Goal: Information Seeking & Learning: Check status

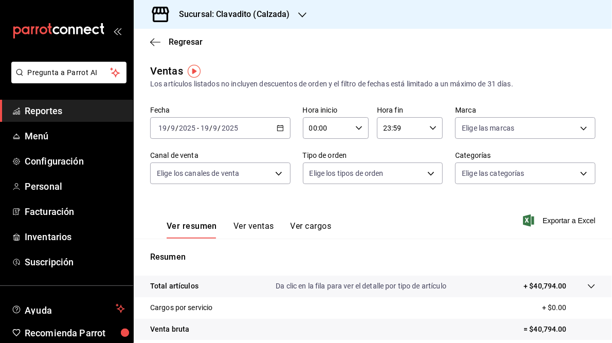
click at [280, 127] on \(Stroke\) "button" at bounding box center [280, 127] width 6 height 1
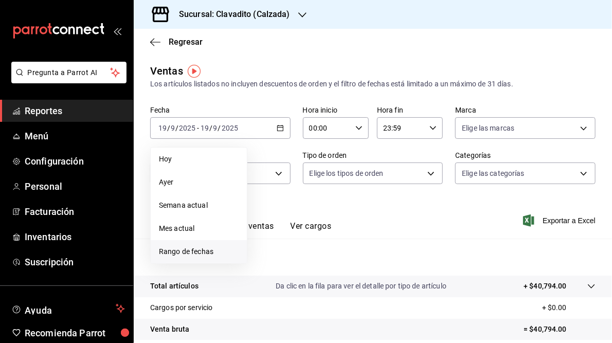
click at [174, 250] on span "Rango de fechas" at bounding box center [199, 251] width 80 height 11
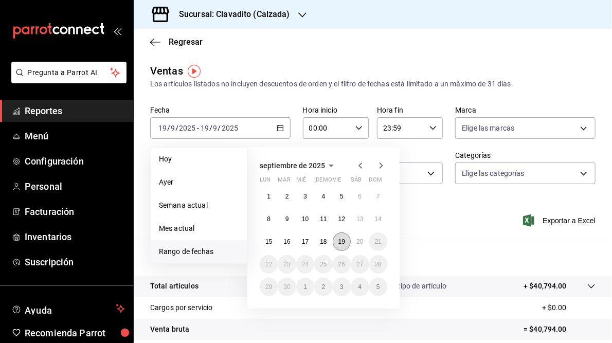
click at [344, 242] on abbr "19" at bounding box center [341, 241] width 7 height 7
click at [362, 244] on abbr "20" at bounding box center [359, 241] width 7 height 7
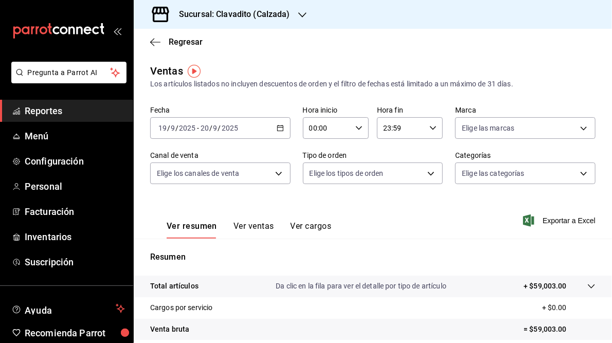
click at [358, 130] on icon "button" at bounding box center [358, 127] width 7 height 7
click at [315, 181] on span "05" at bounding box center [317, 177] width 16 height 8
type input "05:00"
click at [429, 131] on div at bounding box center [306, 171] width 612 height 343
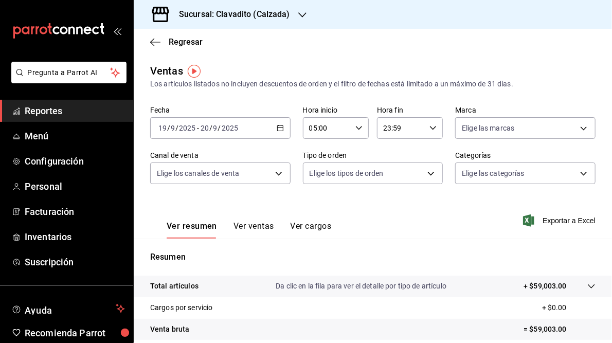
click at [430, 129] on \(Stroke\) "button" at bounding box center [433, 128] width 6 height 4
click at [389, 195] on span "05" at bounding box center [390, 191] width 16 height 8
type input "05:59"
click at [480, 207] on div at bounding box center [306, 171] width 612 height 343
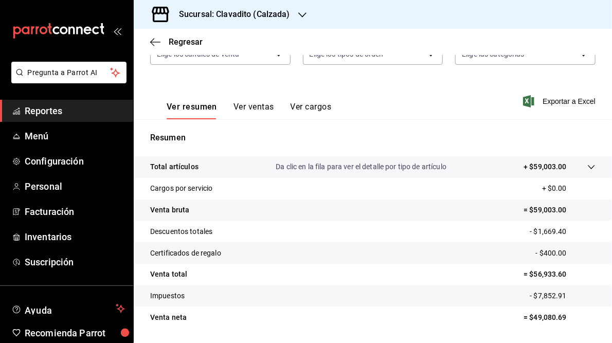
scroll to position [126, 0]
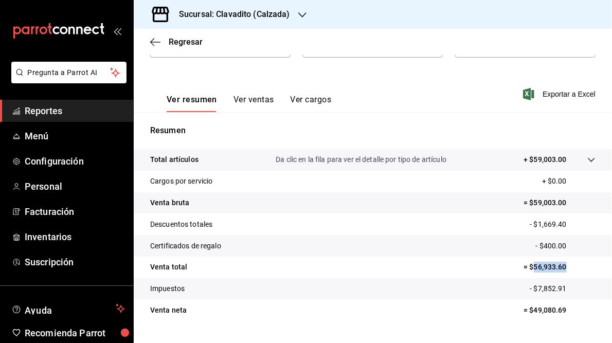
drag, startPoint x: 527, startPoint y: 268, endPoint x: 561, endPoint y: 267, distance: 33.4
click at [561, 267] on p "= $56,933.60" at bounding box center [559, 267] width 72 height 11
copy p "56,933.60"
click at [263, 19] on h3 "Sucursal: Clavadito (Calzada)" at bounding box center [230, 14] width 119 height 12
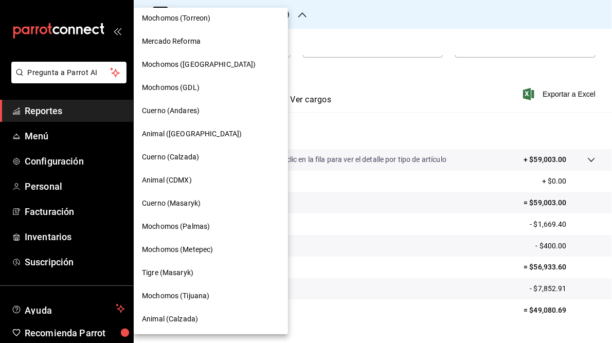
scroll to position [0, 0]
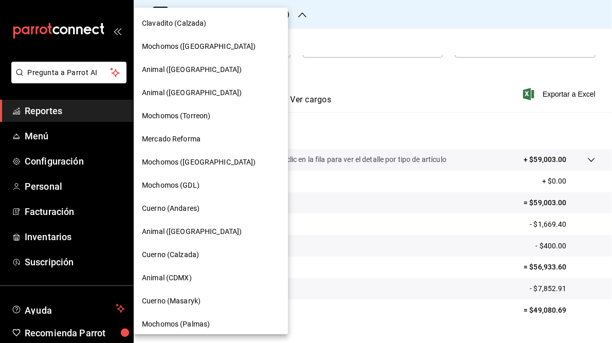
click at [178, 211] on span "Cuerno (Andares)" at bounding box center [171, 208] width 58 height 11
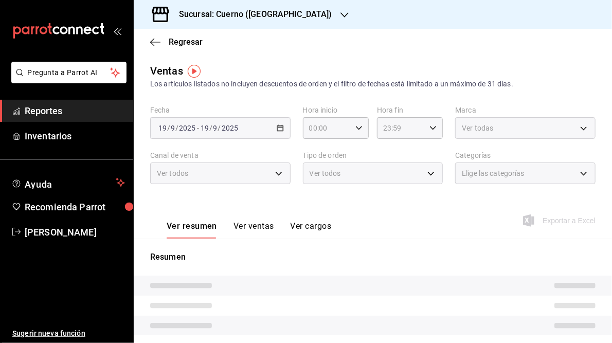
type input "05:00"
type input "05:59"
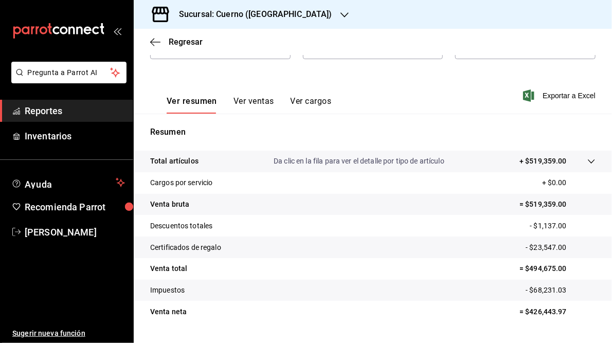
scroll to position [149, 0]
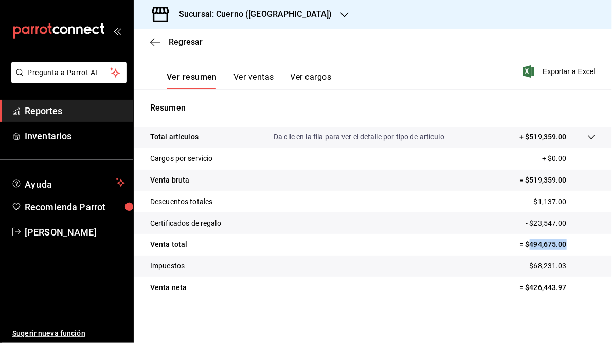
drag, startPoint x: 525, startPoint y: 243, endPoint x: 562, endPoint y: 241, distance: 37.0
click at [562, 241] on p "= $494,675.00" at bounding box center [557, 244] width 76 height 11
copy p "494,675.00"
click at [263, 14] on h3 "Sucursal: Cuerno ([GEOGRAPHIC_DATA])" at bounding box center [251, 14] width 161 height 12
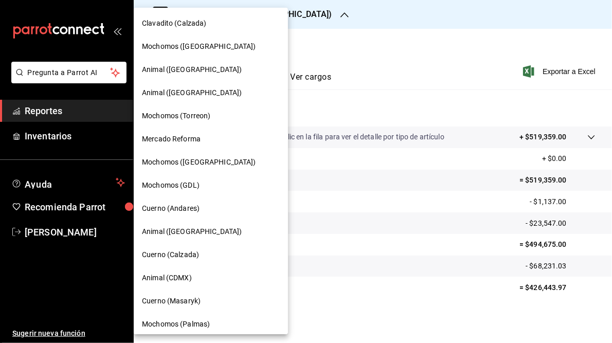
click at [172, 189] on span "Mochomos (GDL)" at bounding box center [171, 185] width 58 height 11
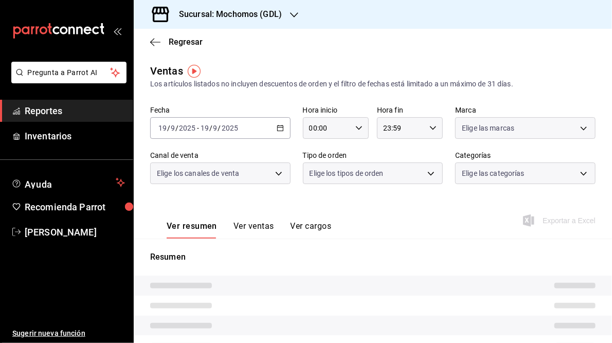
type input "05:00"
type input "05:59"
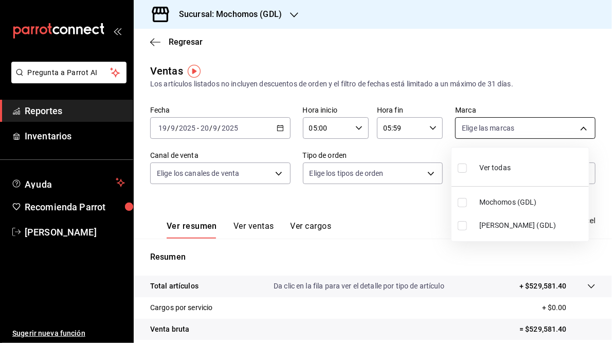
click at [576, 127] on body "Pregunta a Parrot AI Reportes Inventarios Ayuda Recomienda Parrot [PERSON_NAME]…" at bounding box center [306, 171] width 612 height 343
click at [496, 227] on span "[PERSON_NAME] (GDL)" at bounding box center [531, 225] width 105 height 11
type input "9cac9703-0c5a-4d8b-addd-5b6b571d65b9"
checkbox input "true"
click at [400, 216] on div at bounding box center [306, 171] width 612 height 343
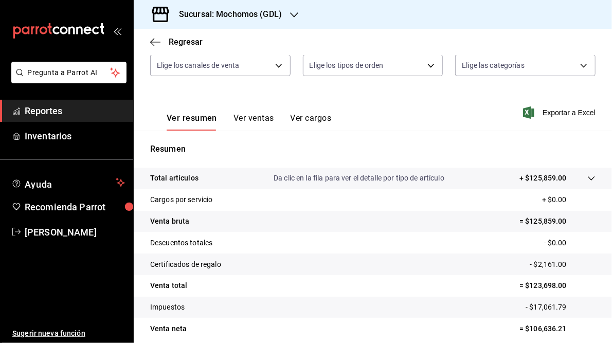
scroll to position [149, 0]
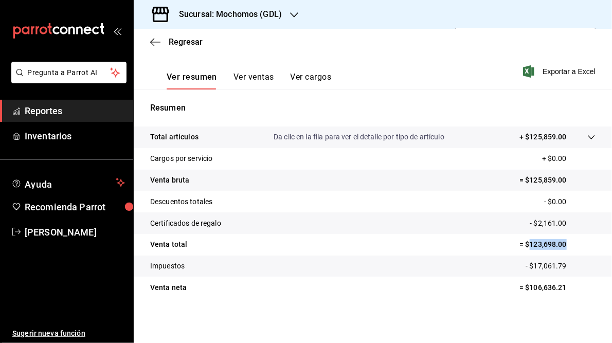
drag, startPoint x: 523, startPoint y: 244, endPoint x: 559, endPoint y: 242, distance: 36.1
click at [559, 242] on p "= $123,698.00" at bounding box center [557, 244] width 76 height 11
copy p "123,698.00"
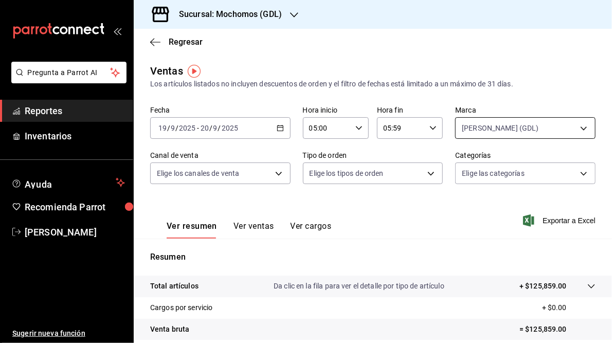
click at [575, 126] on body "Pregunta a Parrot AI Reportes Inventarios Ayuda Recomienda Parrot [PERSON_NAME]…" at bounding box center [306, 171] width 612 height 343
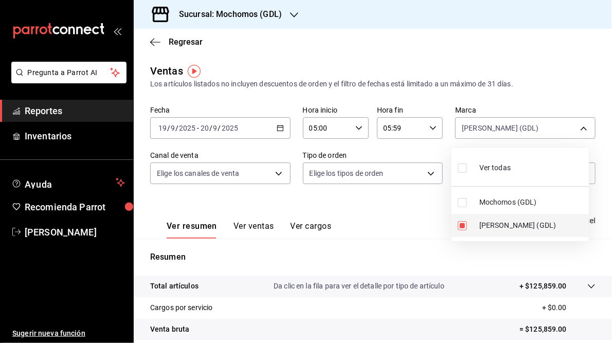
click at [489, 228] on span "[PERSON_NAME] (GDL)" at bounding box center [531, 225] width 105 height 11
checkbox input "false"
click at [498, 203] on span "Mochomos (GDL)" at bounding box center [531, 202] width 105 height 11
type input "36c25d4a-7cb0-456c-a434-e981d54830bc"
checkbox input "true"
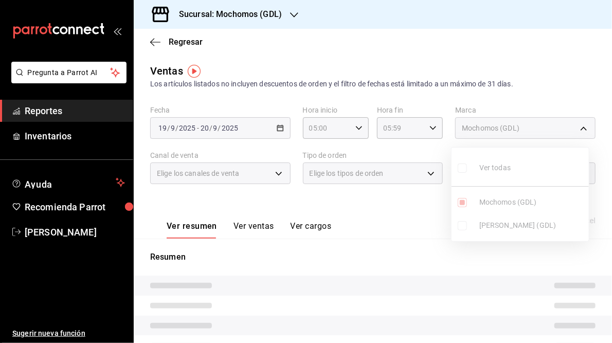
click at [375, 212] on div at bounding box center [306, 171] width 612 height 343
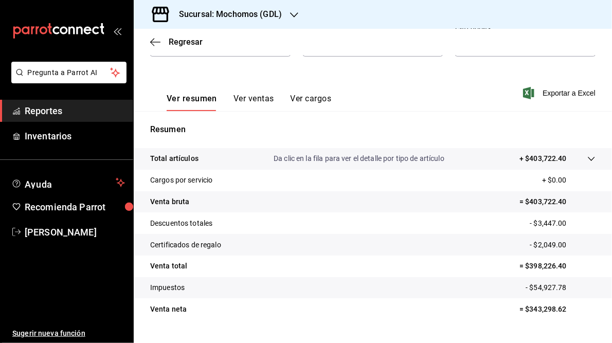
scroll to position [127, 0]
drag, startPoint x: 522, startPoint y: 265, endPoint x: 562, endPoint y: 266, distance: 40.1
click at [562, 266] on p "= $398,226.40" at bounding box center [557, 266] width 76 height 11
copy p "398,226.40"
click at [231, 12] on h3 "Sucursal: Mochomos (GDL)" at bounding box center [226, 14] width 111 height 12
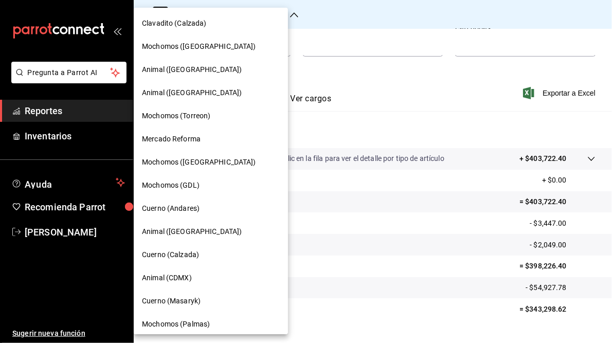
scroll to position [98, 0]
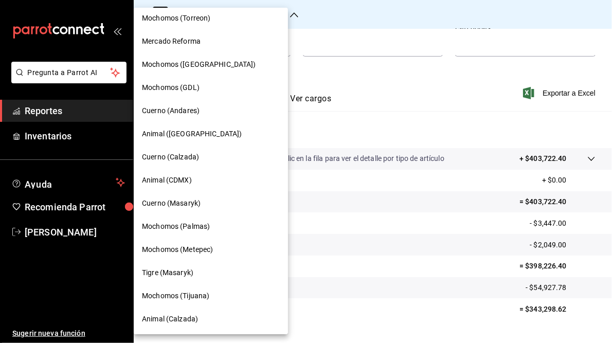
click at [161, 294] on span "Mochomos (Tijuana)" at bounding box center [175, 295] width 67 height 11
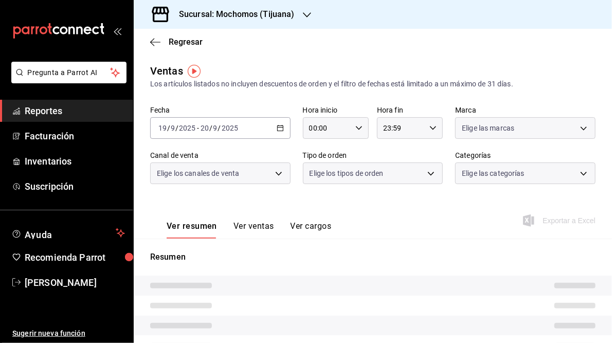
type input "05:00"
type input "05:59"
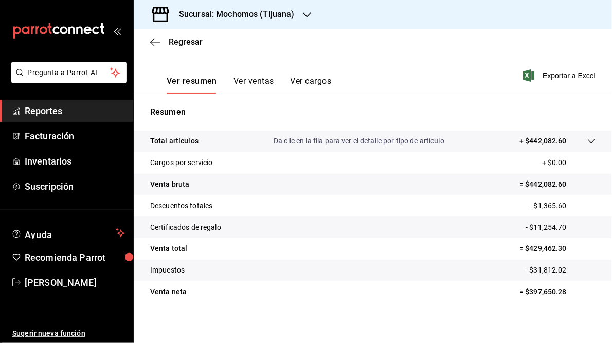
scroll to position [149, 0]
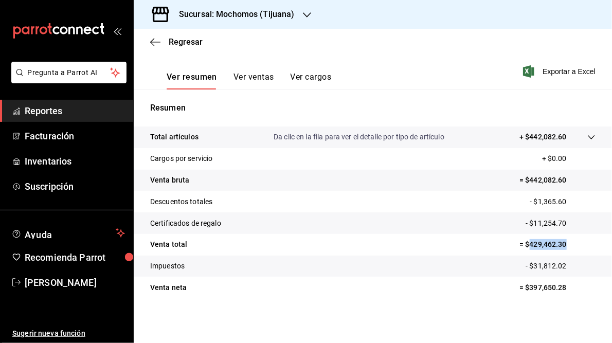
drag, startPoint x: 523, startPoint y: 243, endPoint x: 561, endPoint y: 244, distance: 37.5
click at [561, 244] on p "= $429,462.30" at bounding box center [557, 244] width 76 height 11
drag, startPoint x: 561, startPoint y: 244, endPoint x: 543, endPoint y: 245, distance: 18.0
copy p "429,462.30"
click at [236, 11] on h3 "Sucursal: Mochomos (Tijuana)" at bounding box center [233, 14] width 124 height 12
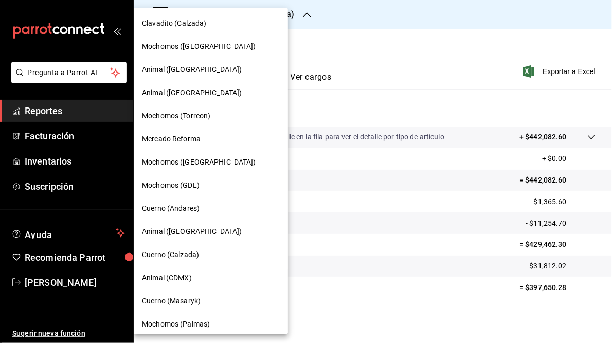
click at [181, 231] on span "Animal ([GEOGRAPHIC_DATA])" at bounding box center [192, 231] width 100 height 11
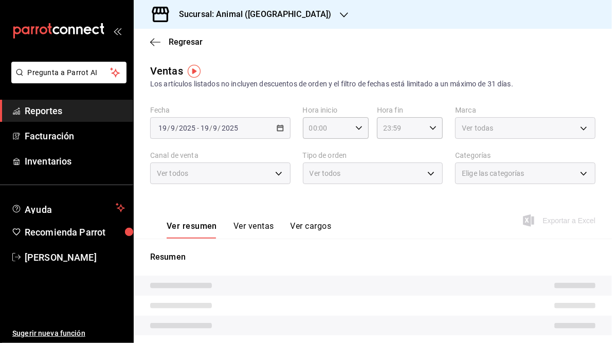
type input "05:00"
type input "05:59"
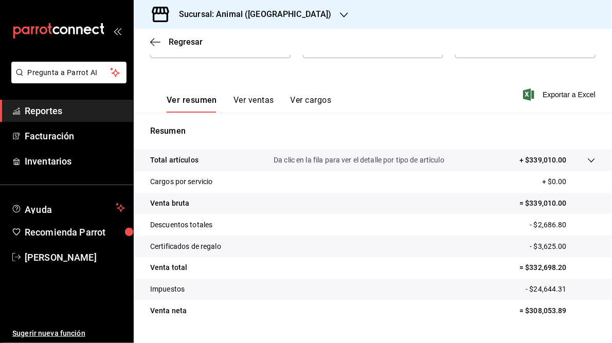
scroll to position [149, 0]
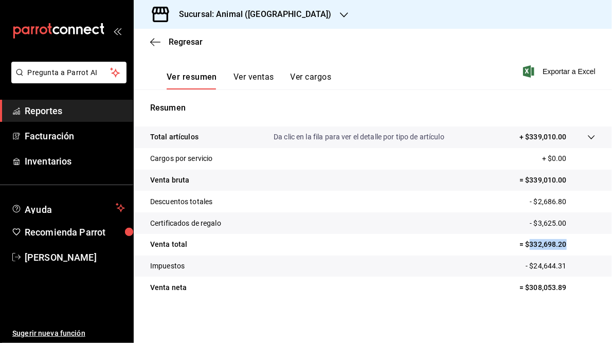
drag, startPoint x: 523, startPoint y: 243, endPoint x: 559, endPoint y: 241, distance: 36.0
click at [559, 241] on p "= $332,698.20" at bounding box center [557, 244] width 76 height 11
copy p "332,698.20"
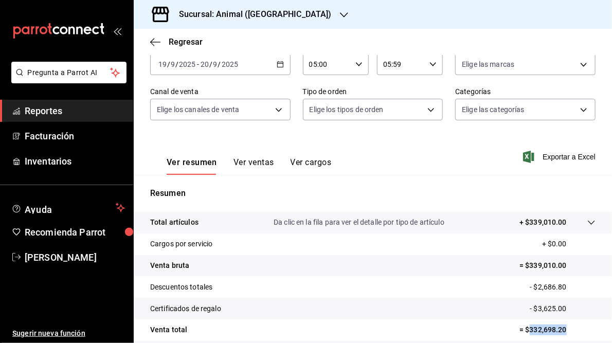
scroll to position [59, 0]
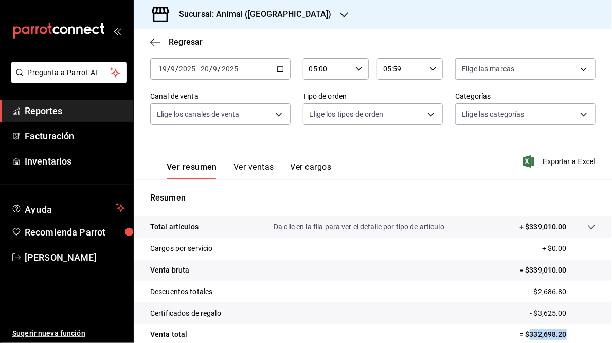
click at [340, 18] on icon "button" at bounding box center [344, 15] width 8 height 8
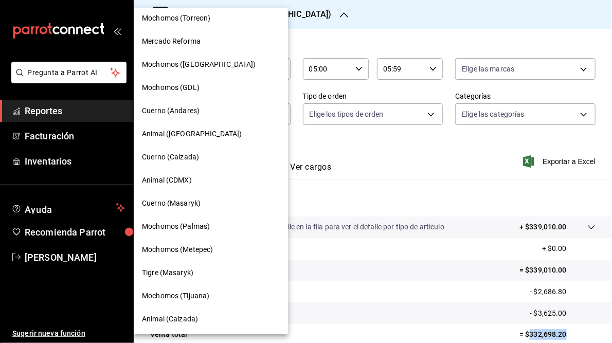
scroll to position [0, 0]
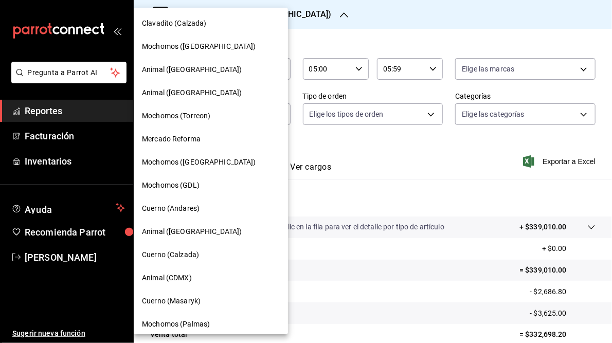
click at [341, 19] on div at bounding box center [306, 171] width 612 height 343
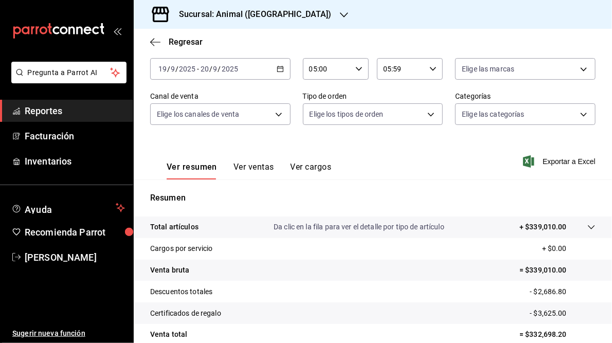
click at [241, 20] on h3 "Sucursal: Animal ([GEOGRAPHIC_DATA])" at bounding box center [251, 14] width 161 height 12
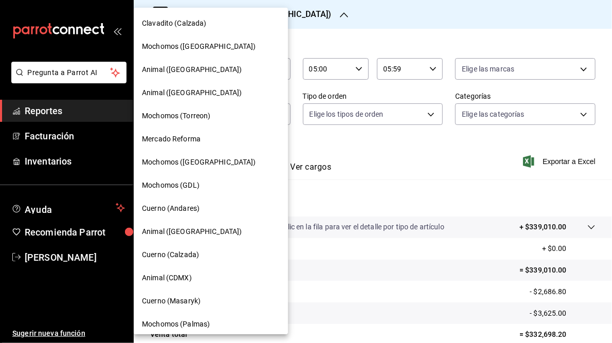
click at [193, 115] on span "Mochomos (Torreon)" at bounding box center [176, 116] width 68 height 11
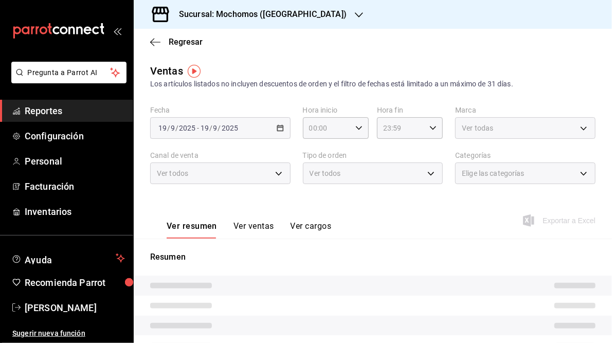
type input "05:00"
type input "05:59"
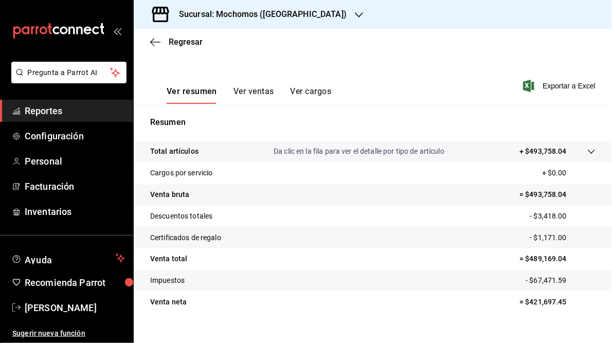
scroll to position [149, 0]
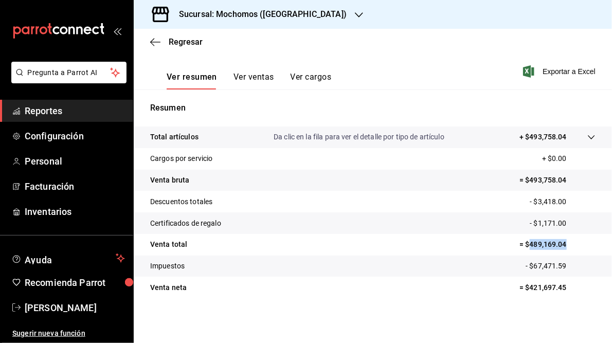
drag, startPoint x: 522, startPoint y: 244, endPoint x: 562, endPoint y: 243, distance: 40.1
click at [562, 243] on p "= $489,169.04" at bounding box center [557, 244] width 76 height 11
copy p "489,169.04"
click at [246, 14] on h3 "Sucursal: Mochomos ([GEOGRAPHIC_DATA])" at bounding box center [259, 14] width 176 height 12
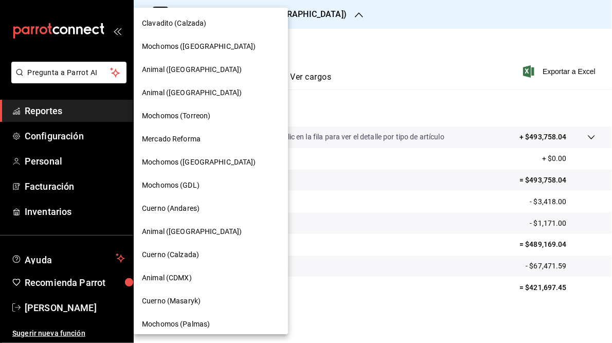
click at [191, 160] on span "Mochomos ([GEOGRAPHIC_DATA])" at bounding box center [199, 162] width 114 height 11
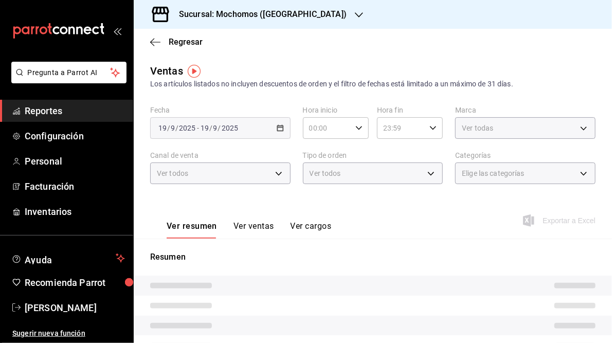
type input "05:00"
type input "05:59"
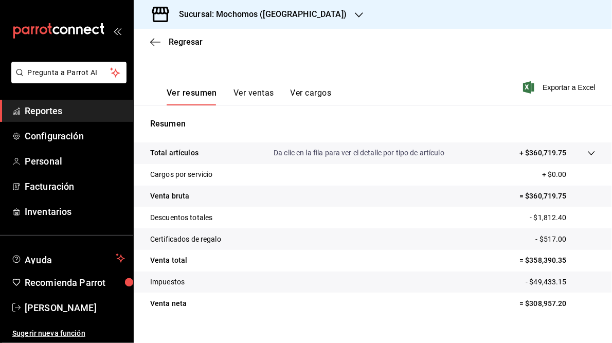
scroll to position [134, 0]
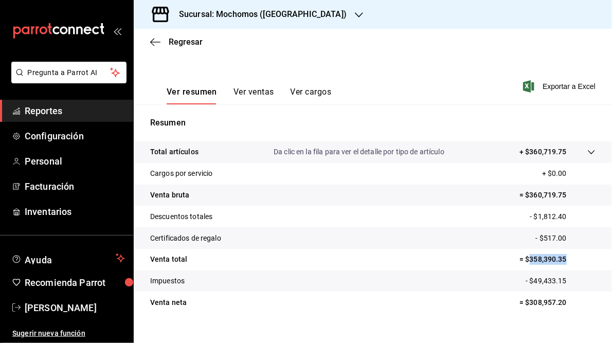
drag, startPoint x: 522, startPoint y: 259, endPoint x: 564, endPoint y: 260, distance: 42.2
click at [564, 260] on p "= $358,390.35" at bounding box center [557, 259] width 76 height 11
copy p "358,390.35"
click at [242, 16] on h3 "Sucursal: Mochomos ([GEOGRAPHIC_DATA])" at bounding box center [259, 14] width 176 height 12
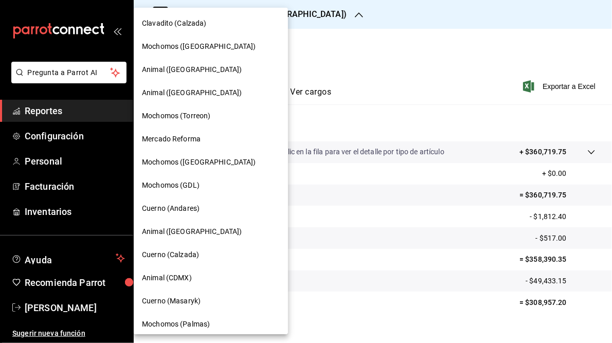
click at [181, 141] on span "Mercado Reforma" at bounding box center [171, 139] width 59 height 11
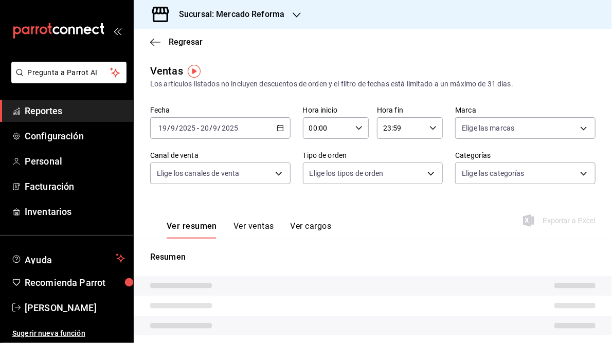
type input "05:00"
type input "05:59"
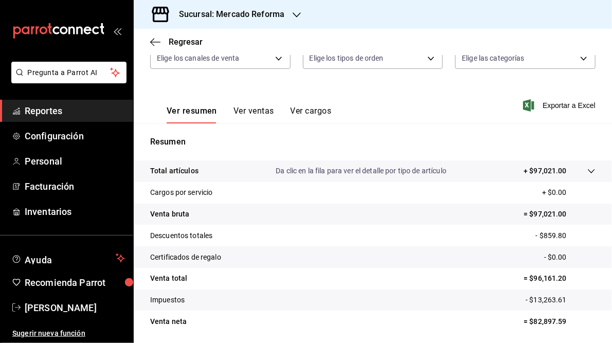
scroll to position [149, 0]
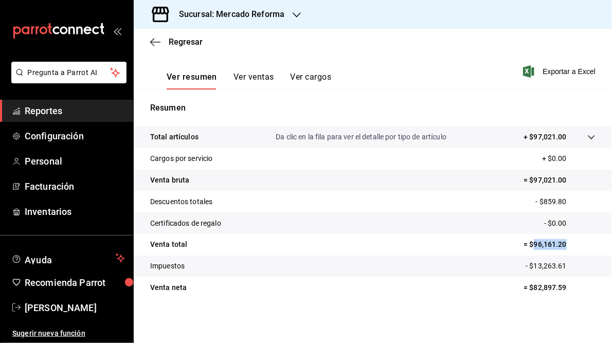
drag, startPoint x: 527, startPoint y: 242, endPoint x: 568, endPoint y: 242, distance: 41.1
click at [568, 242] on p "= $96,161.20" at bounding box center [559, 244] width 72 height 11
copy p "96,161.20"
click at [253, 13] on h3 "Sucursal: Mercado Reforma" at bounding box center [228, 14] width 114 height 12
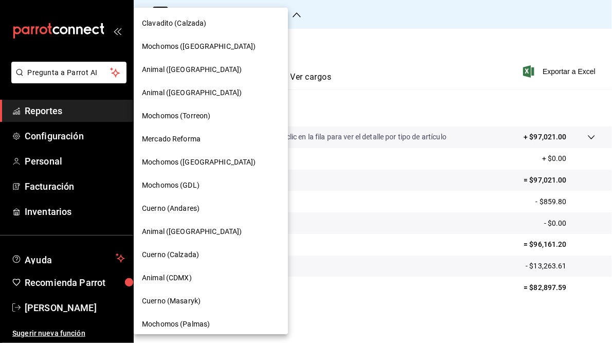
click at [186, 300] on span "Cuerno (Masaryk)" at bounding box center [171, 301] width 59 height 11
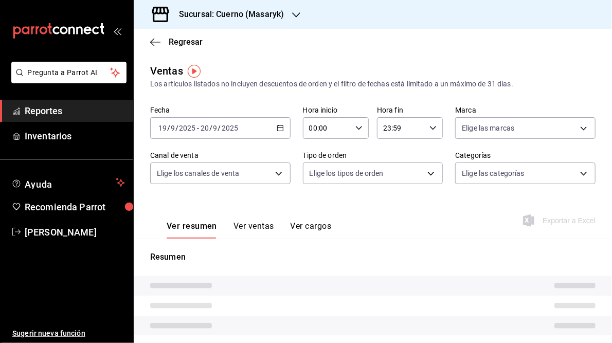
type input "05:00"
type input "05:59"
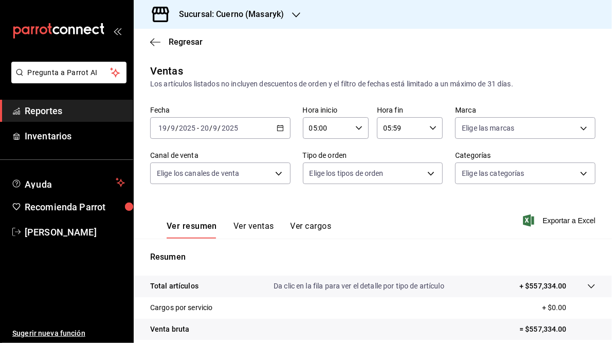
scroll to position [149, 0]
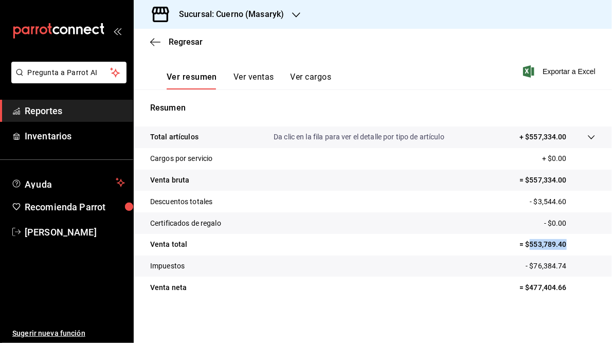
drag, startPoint x: 522, startPoint y: 243, endPoint x: 558, endPoint y: 243, distance: 36.0
click at [558, 243] on p "= $553,789.40" at bounding box center [557, 244] width 76 height 11
copy p "553,789.40"
click at [247, 14] on h3 "Sucursal: Cuerno (Masaryk)" at bounding box center [227, 14] width 113 height 12
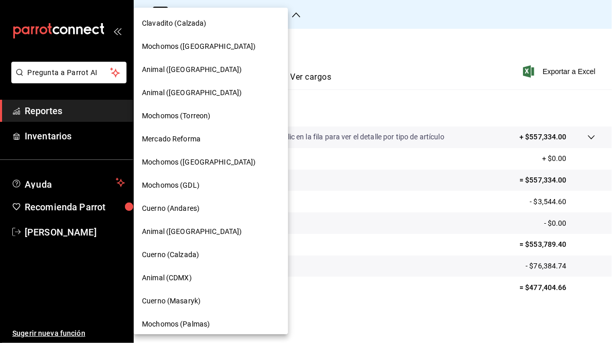
click at [162, 280] on span "Animal (CDMX)" at bounding box center [167, 277] width 50 height 11
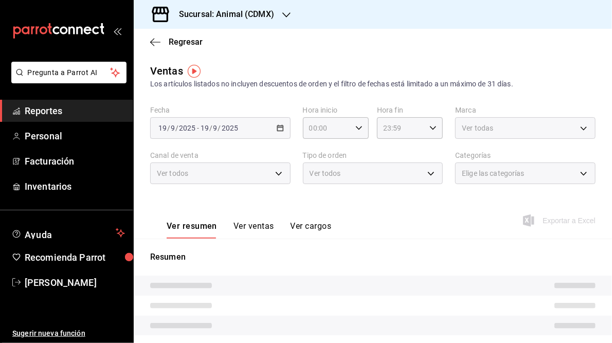
type input "05:00"
type input "05:59"
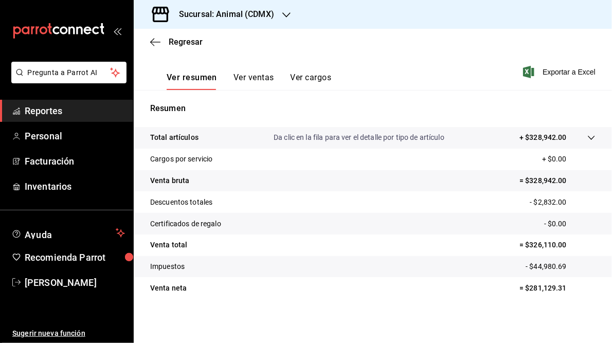
scroll to position [149, 0]
drag, startPoint x: 523, startPoint y: 243, endPoint x: 563, endPoint y: 241, distance: 40.7
click at [563, 241] on p "= $326,110.00" at bounding box center [557, 244] width 76 height 11
click at [287, 9] on div at bounding box center [286, 14] width 8 height 11
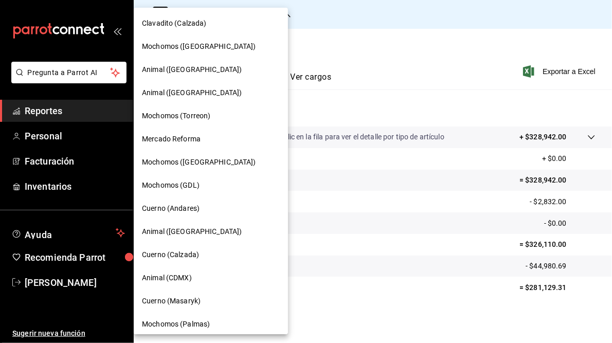
click at [187, 73] on span "Animal ([GEOGRAPHIC_DATA])" at bounding box center [192, 69] width 100 height 11
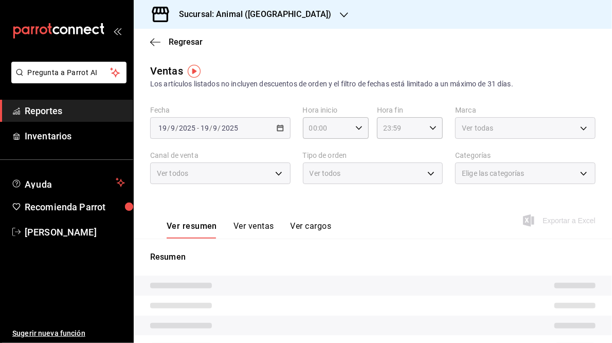
type input "05:00"
type input "05:59"
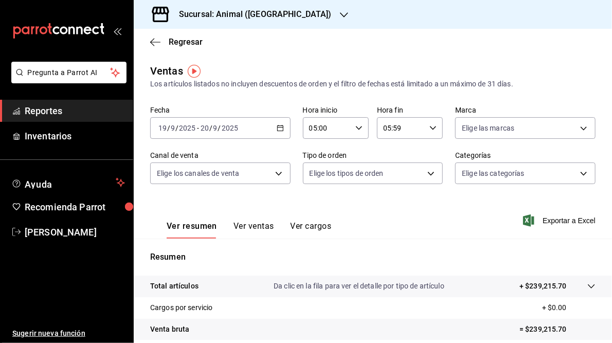
click at [188, 73] on img "button" at bounding box center [194, 71] width 13 height 13
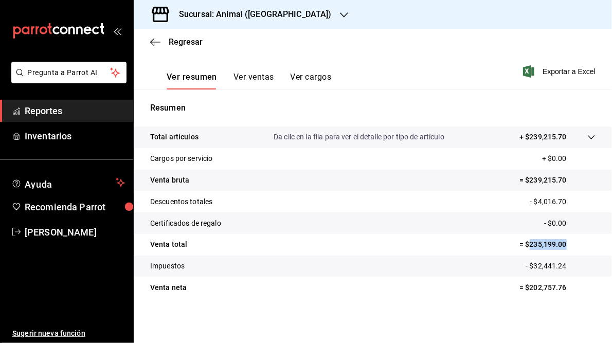
drag, startPoint x: 523, startPoint y: 243, endPoint x: 570, endPoint y: 247, distance: 46.4
click at [570, 247] on p "= $235,199.00" at bounding box center [557, 244] width 76 height 11
click at [240, 16] on h3 "Sucursal: Animal ([GEOGRAPHIC_DATA])" at bounding box center [251, 14] width 161 height 12
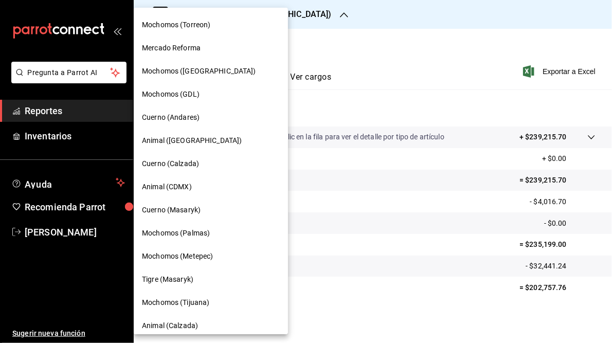
scroll to position [93, 0]
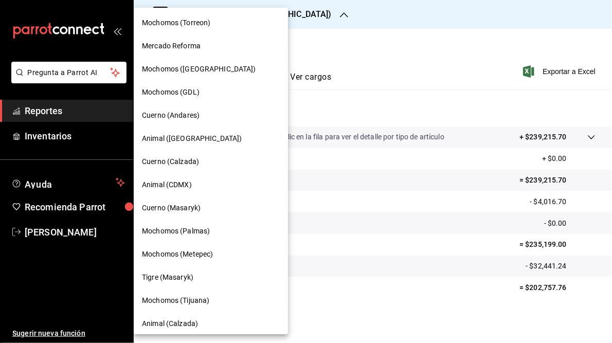
click at [204, 232] on span "Mochomos (Palmas)" at bounding box center [176, 231] width 68 height 11
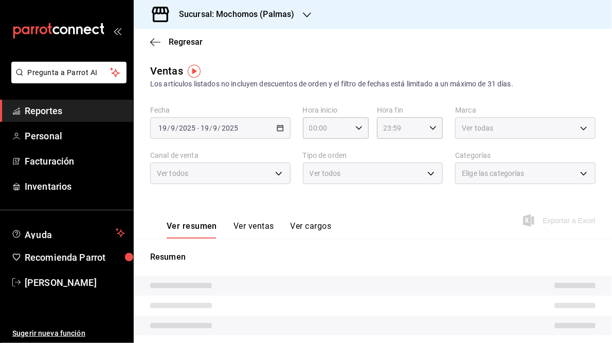
type input "05:00"
type input "05:59"
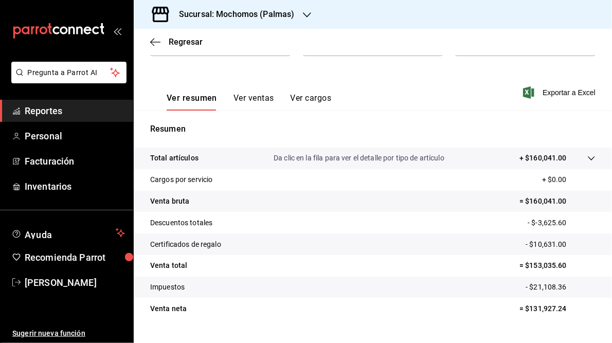
scroll to position [130, 0]
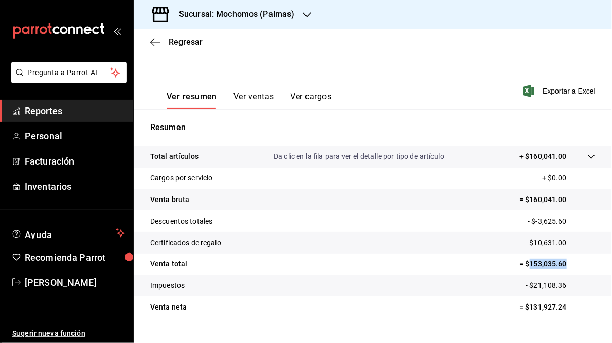
drag, startPoint x: 523, startPoint y: 265, endPoint x: 568, endPoint y: 264, distance: 44.7
click at [568, 264] on p "= $153,035.60" at bounding box center [557, 264] width 76 height 11
click at [260, 20] on h3 "Sucursal: Mochomos (Palmas)" at bounding box center [233, 14] width 124 height 12
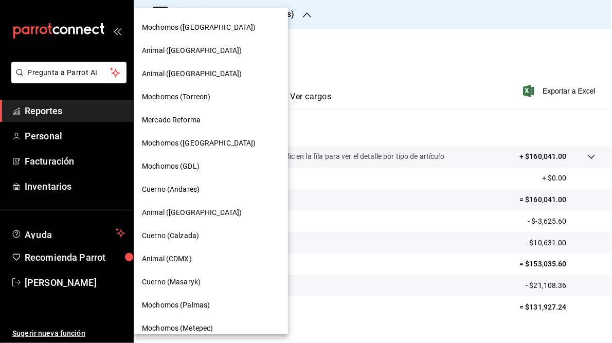
scroll to position [0, 0]
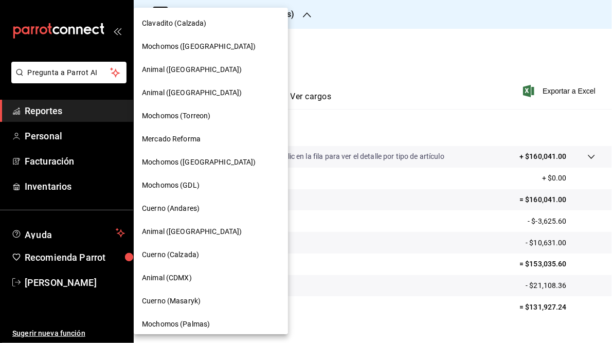
click at [194, 49] on span "Mochomos ([GEOGRAPHIC_DATA])" at bounding box center [199, 46] width 114 height 11
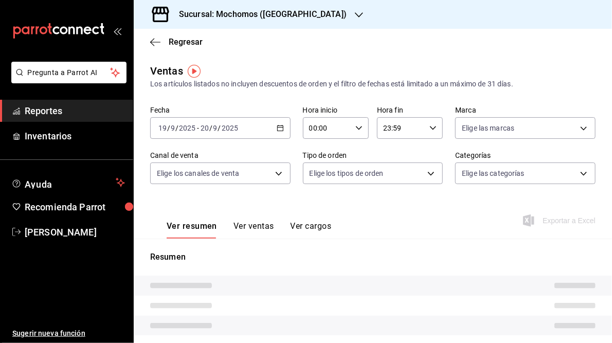
type input "05:00"
type input "05:59"
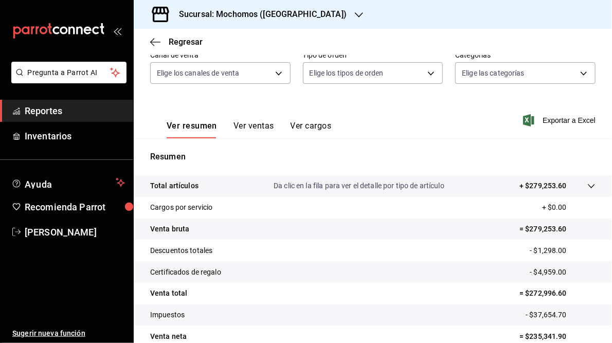
scroll to position [149, 0]
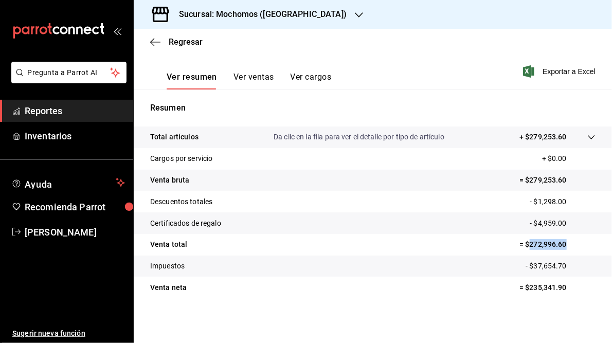
drag, startPoint x: 523, startPoint y: 243, endPoint x: 563, endPoint y: 241, distance: 40.7
click at [563, 241] on p "= $272,996.60" at bounding box center [557, 244] width 76 height 11
click at [261, 16] on h3 "Sucursal: Mochomos ([GEOGRAPHIC_DATA])" at bounding box center [259, 14] width 176 height 12
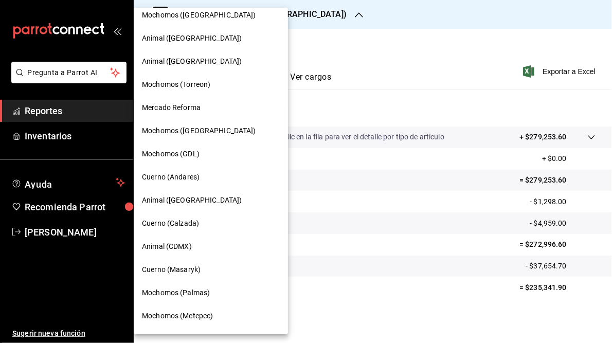
scroll to position [30, 0]
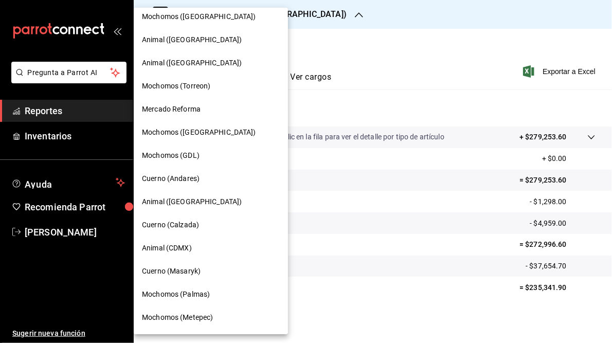
click at [169, 61] on span "Animal ([GEOGRAPHIC_DATA])" at bounding box center [192, 63] width 100 height 11
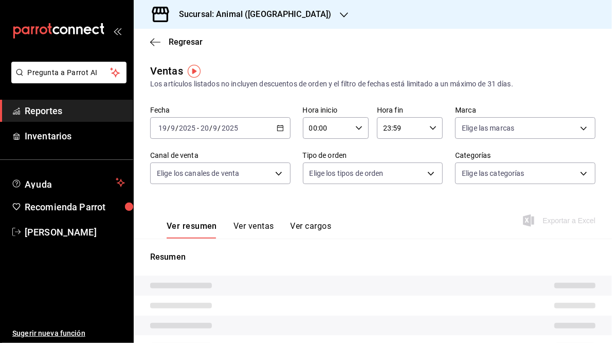
type input "05:00"
type input "05:59"
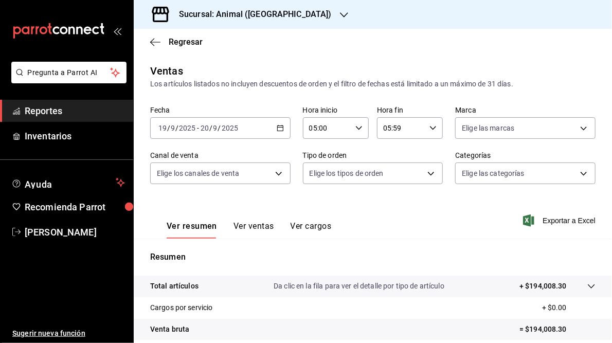
scroll to position [149, 0]
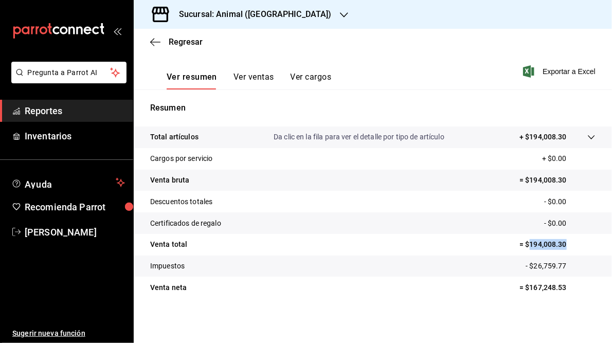
drag, startPoint x: 524, startPoint y: 243, endPoint x: 561, endPoint y: 243, distance: 37.5
click at [561, 243] on p "= $194,008.30" at bounding box center [557, 244] width 76 height 11
drag, startPoint x: 561, startPoint y: 243, endPoint x: 547, endPoint y: 243, distance: 14.4
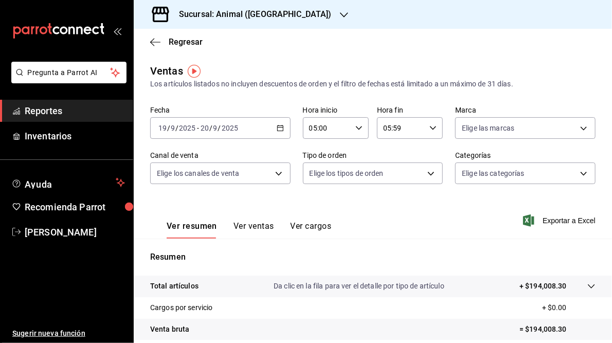
click at [340, 11] on icon "button" at bounding box center [344, 15] width 8 height 8
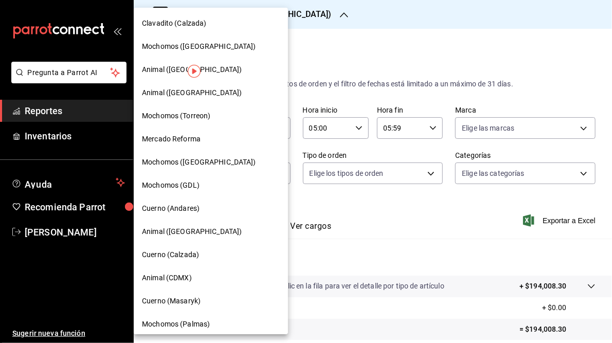
scroll to position [98, 0]
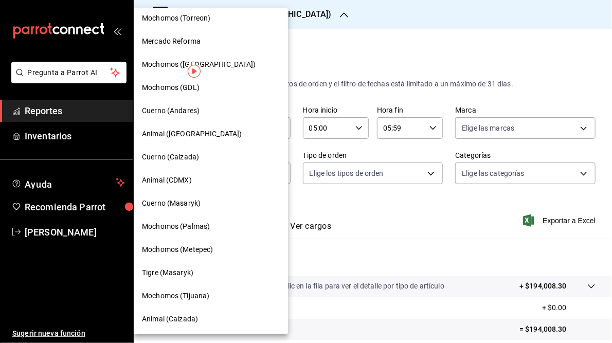
click at [177, 315] on span "Animal (Calzada)" at bounding box center [170, 319] width 56 height 11
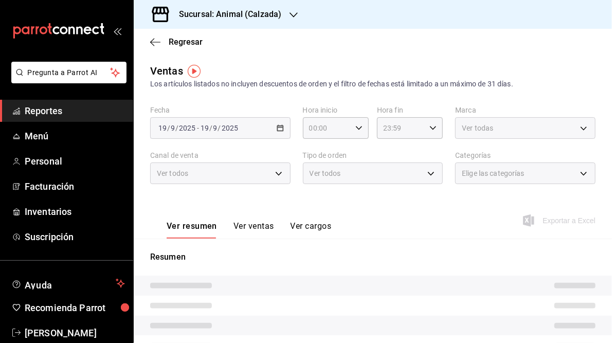
type input "05:00"
type input "05:59"
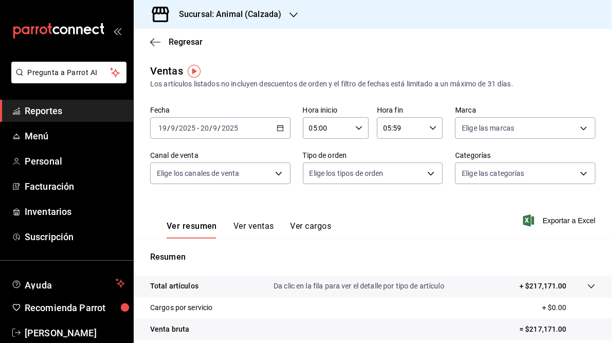
click at [177, 315] on tr "Cargos por servicio + $0.00" at bounding box center [373, 308] width 478 height 22
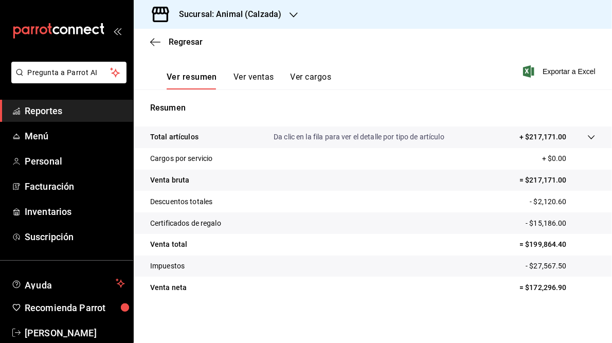
click at [524, 244] on p "= $199,864.40" at bounding box center [557, 244] width 76 height 11
drag, startPoint x: 525, startPoint y: 244, endPoint x: 567, endPoint y: 241, distance: 41.8
click at [567, 241] on p "= $199,864.40" at bounding box center [557, 244] width 76 height 11
click at [253, 13] on h3 "Sucursal: Animal (Calzada)" at bounding box center [226, 14] width 111 height 12
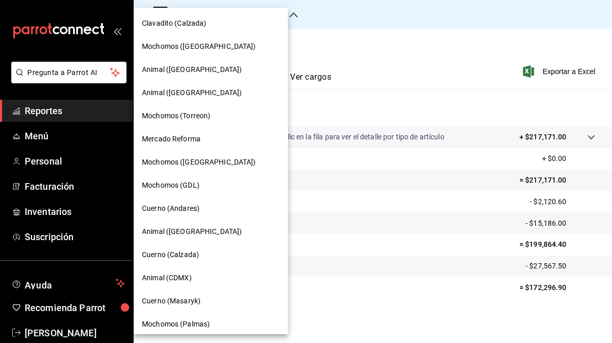
click at [187, 257] on span "Cuerno (Calzada)" at bounding box center [170, 254] width 57 height 11
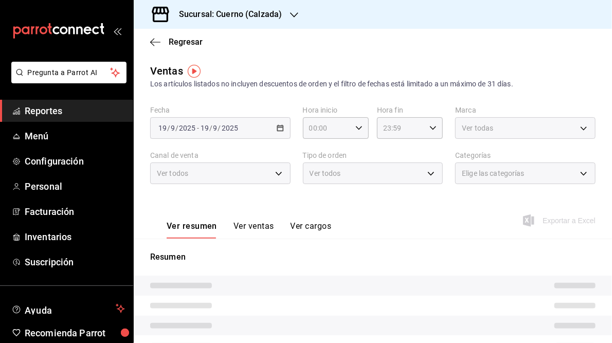
type input "05:00"
type input "05:59"
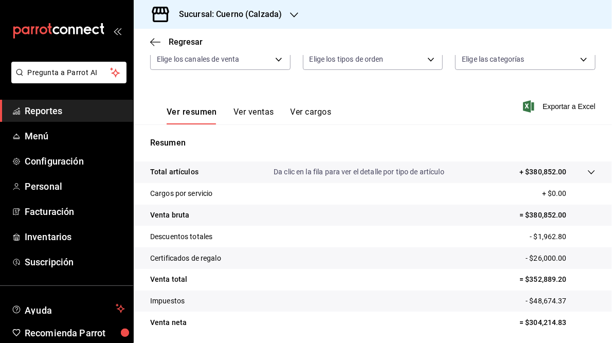
scroll to position [122, 0]
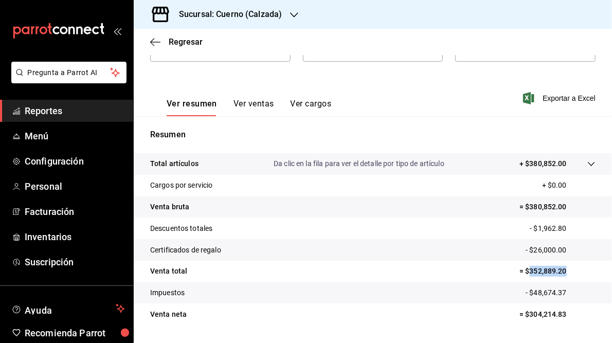
drag, startPoint x: 523, startPoint y: 271, endPoint x: 559, endPoint y: 271, distance: 36.5
click at [559, 271] on p "= $352,889.20" at bounding box center [557, 271] width 76 height 11
click at [244, 16] on h3 "Sucursal: Cuerno (Calzada)" at bounding box center [226, 14] width 111 height 12
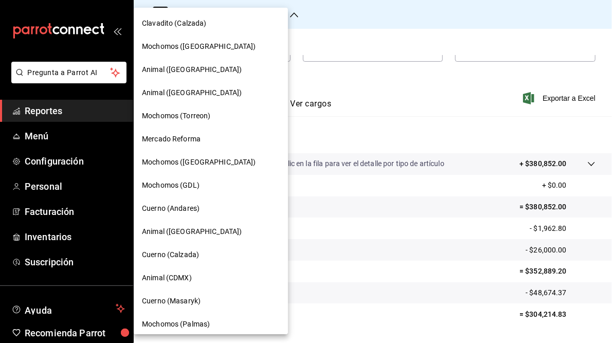
scroll to position [98, 0]
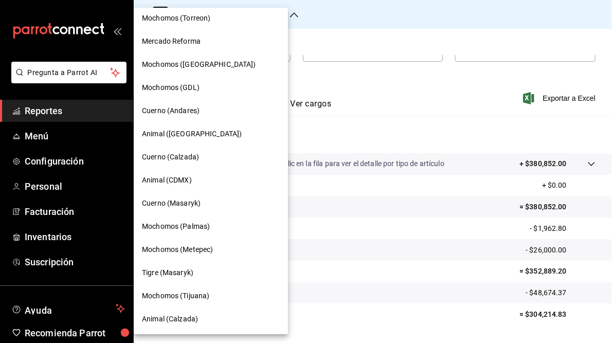
click at [185, 244] on span "Mochomos (Metepec)" at bounding box center [177, 249] width 71 height 11
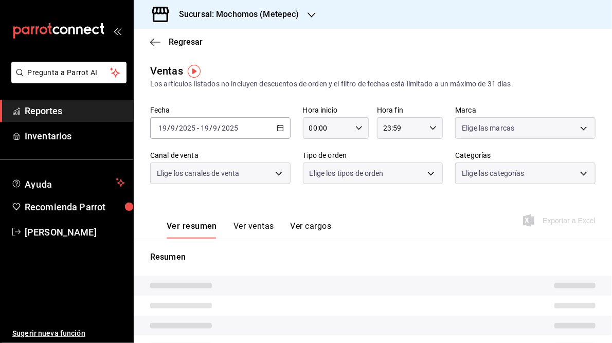
type input "05:00"
type input "05:59"
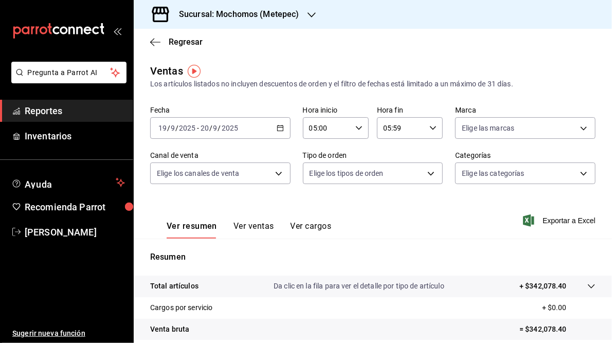
scroll to position [149, 0]
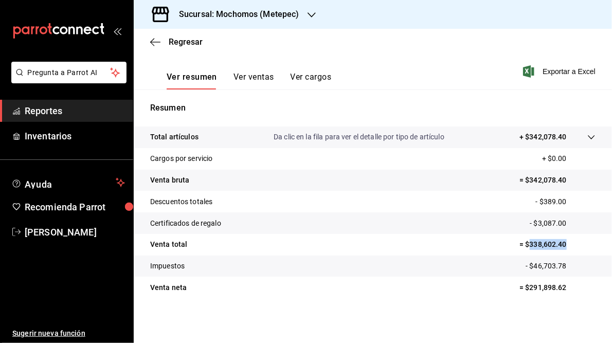
drag, startPoint x: 523, startPoint y: 243, endPoint x: 569, endPoint y: 243, distance: 45.8
click at [569, 243] on p "= $338,602.40" at bounding box center [557, 244] width 76 height 11
